Goal: Transaction & Acquisition: Purchase product/service

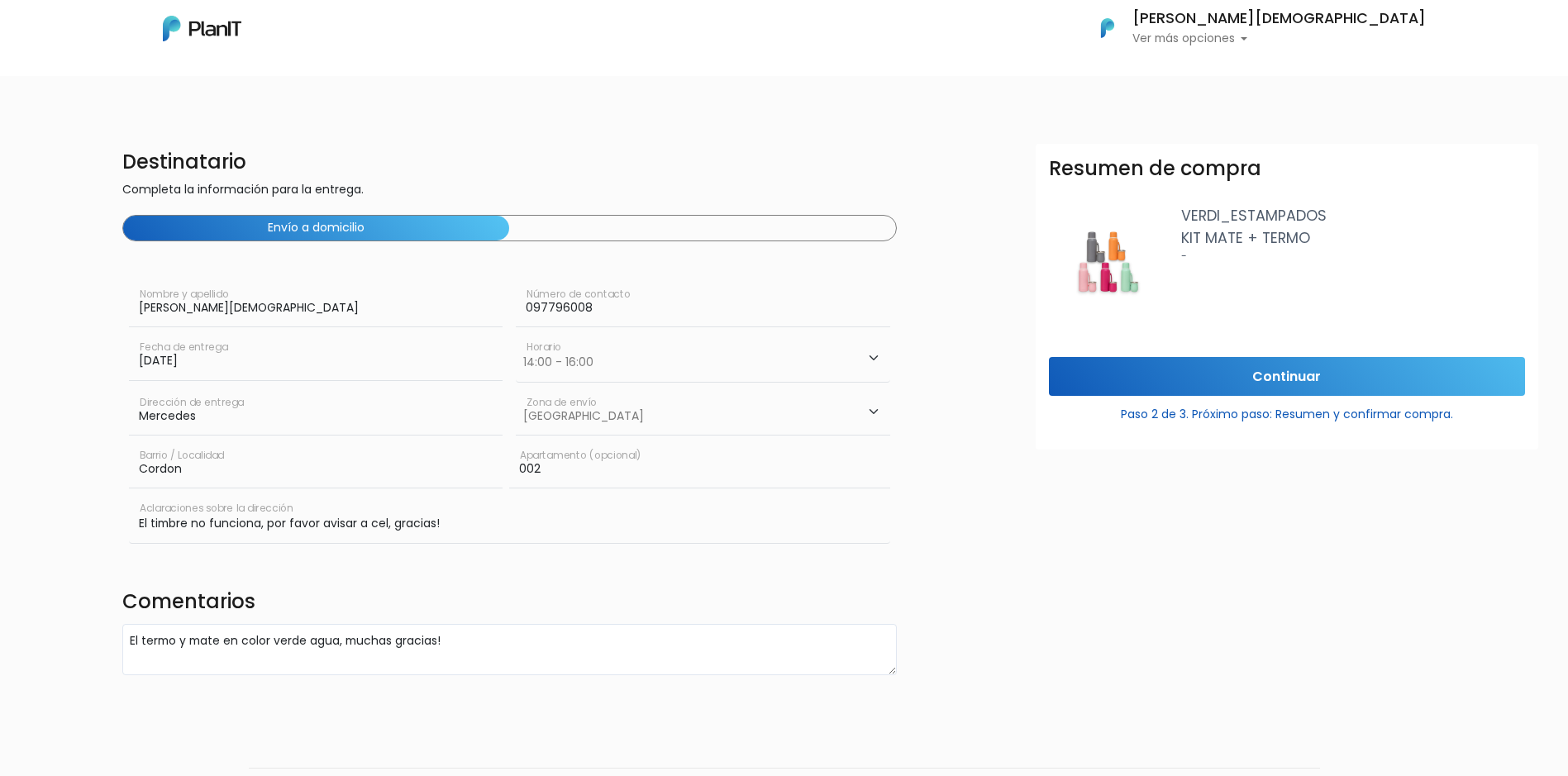
select select "2"
select select "10"
click at [1278, 370] on input "Continuar" at bounding box center [1287, 376] width 476 height 39
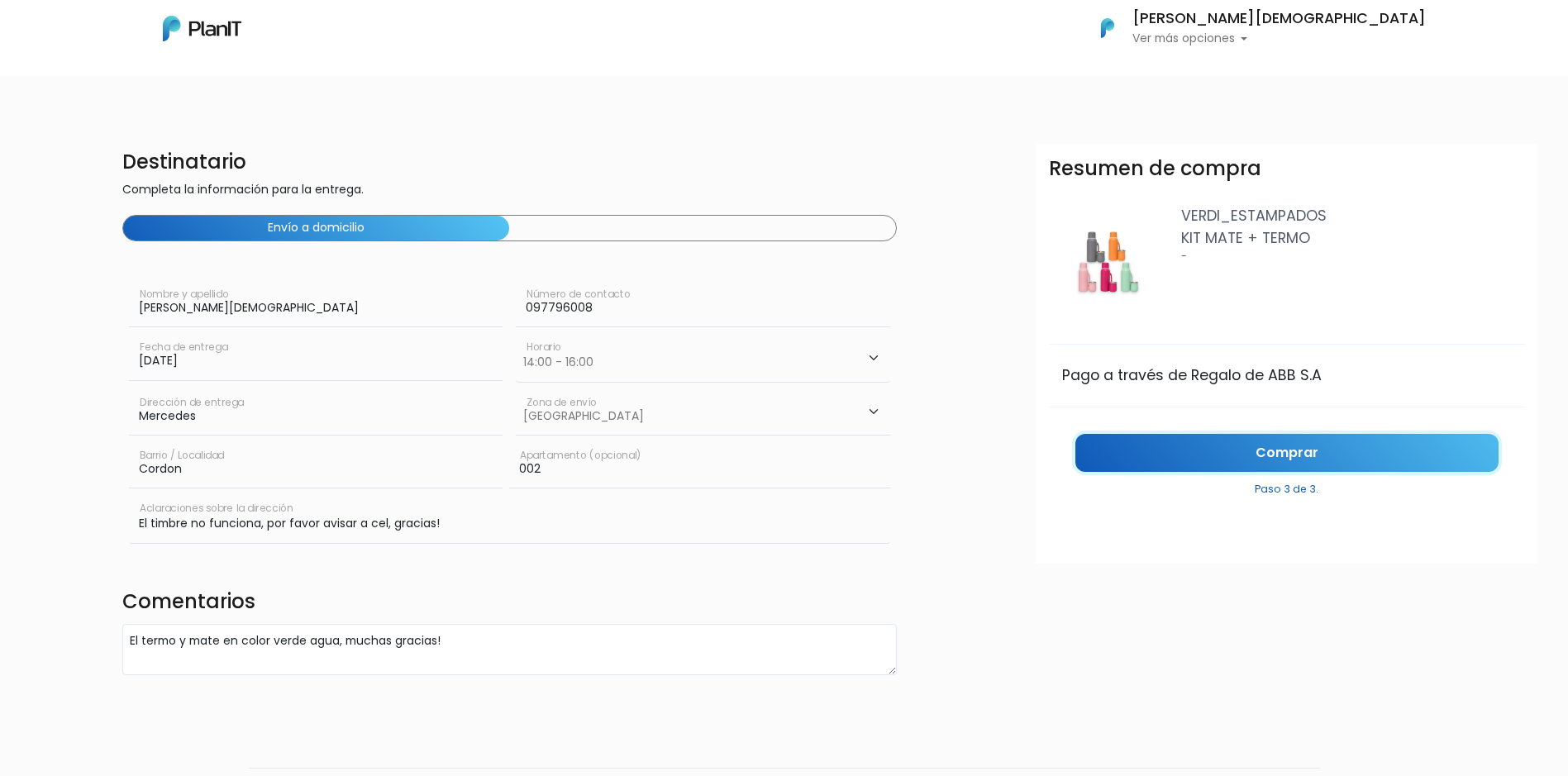
click at [1335, 448] on link "Comprar" at bounding box center [1286, 453] width 423 height 39
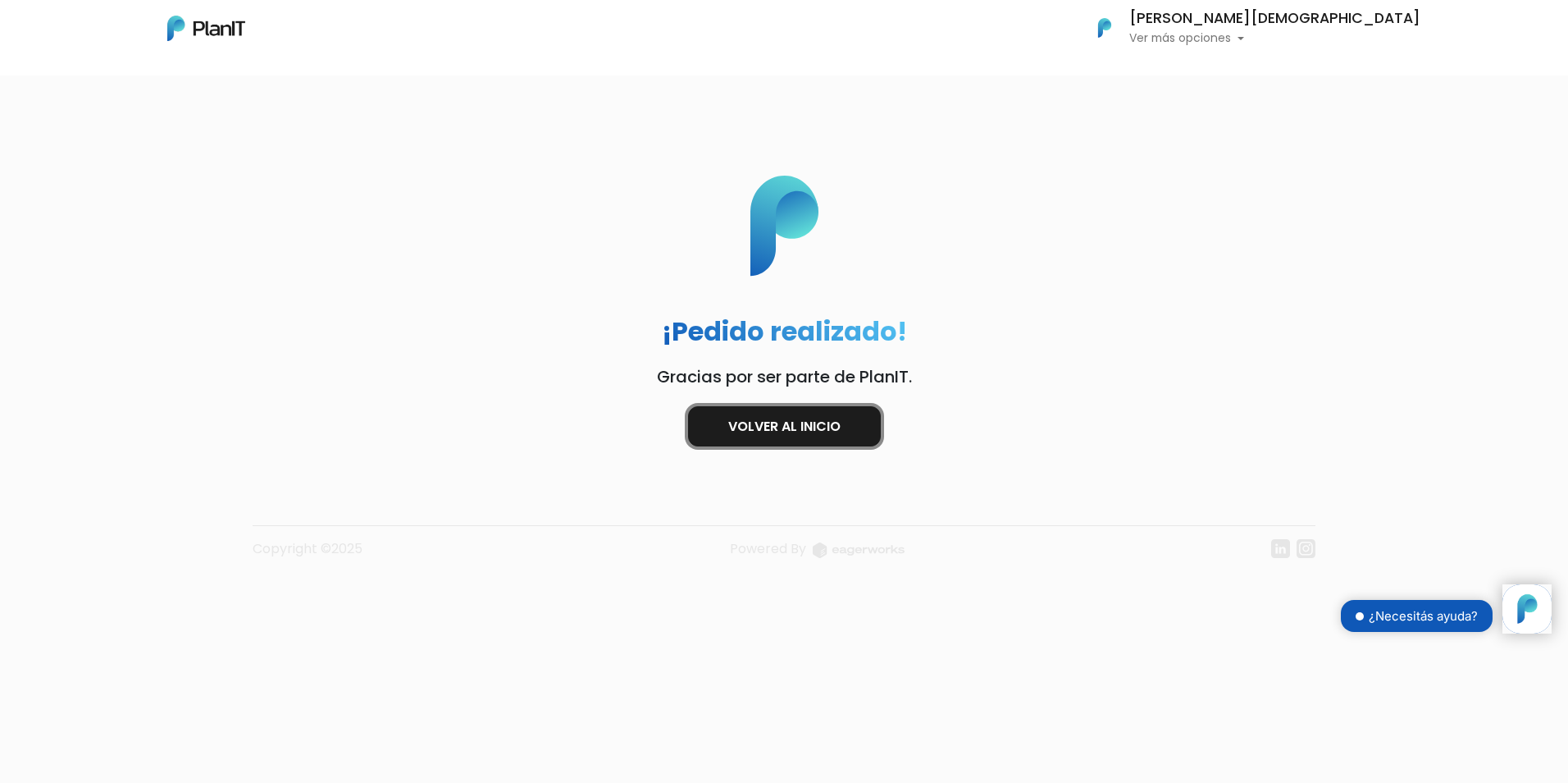
click at [807, 429] on link "Volver al inicio" at bounding box center [784, 426] width 192 height 40
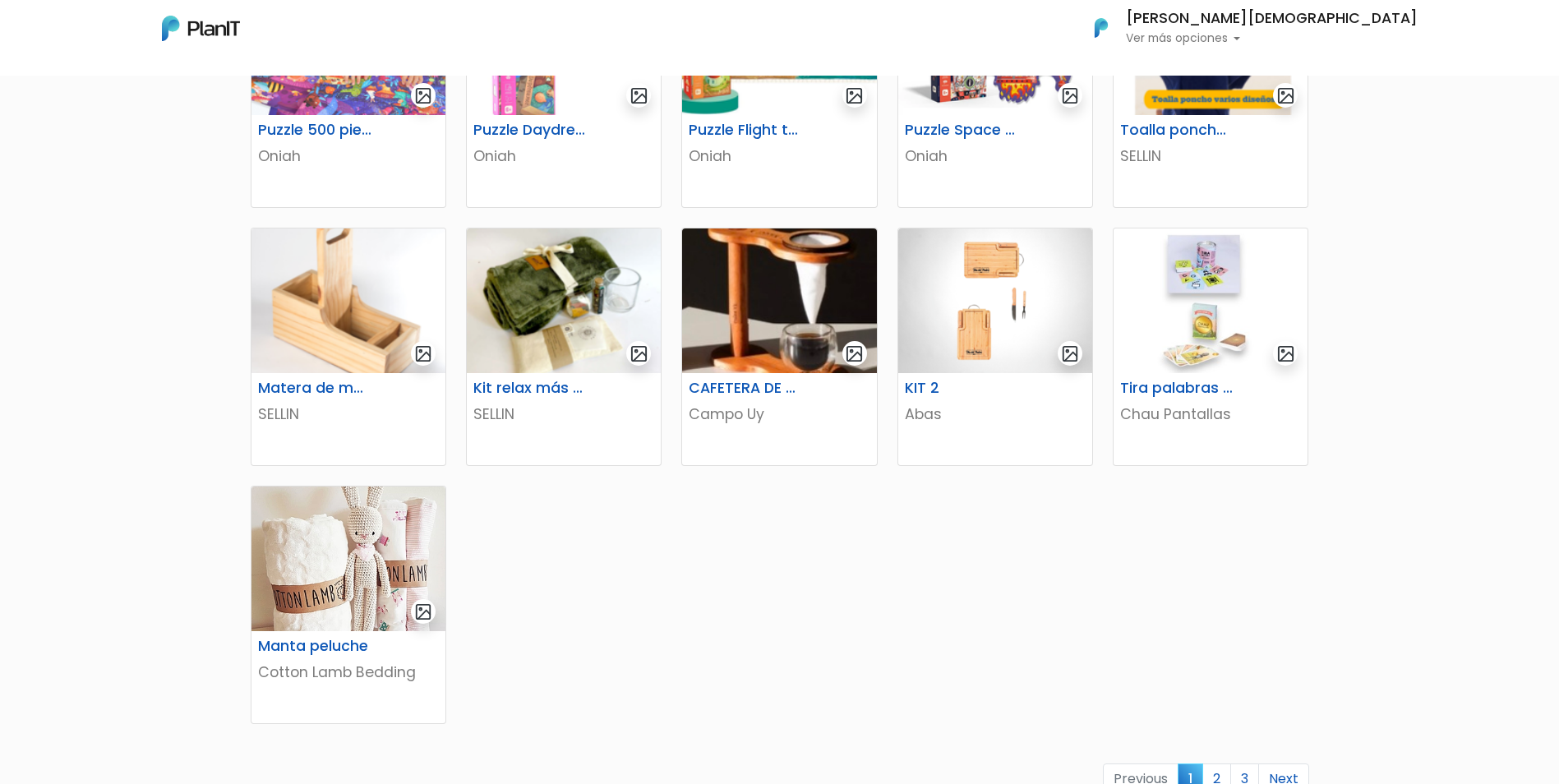
scroll to position [822, 0]
